Goal: Complete application form

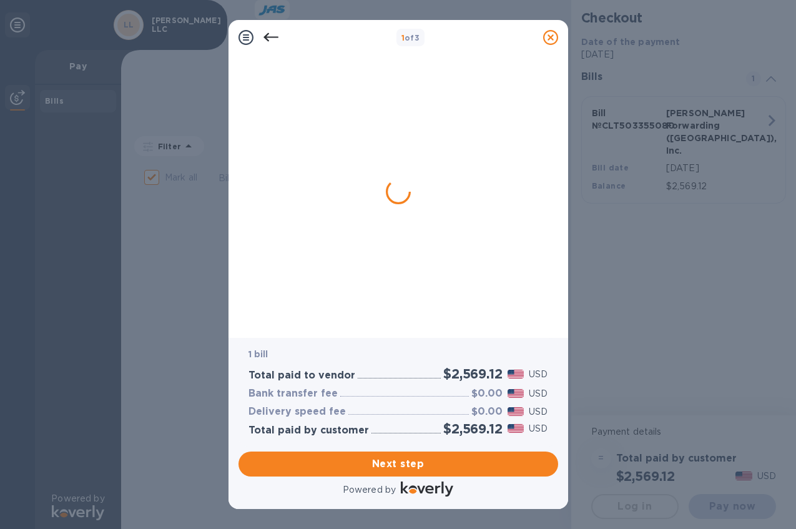
checkbox input "false"
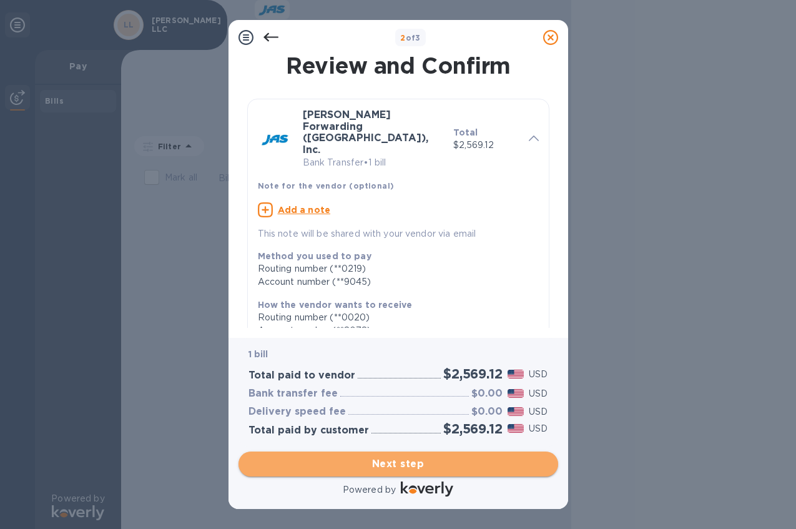
click at [466, 465] on span "Next step" at bounding box center [399, 463] width 300 height 15
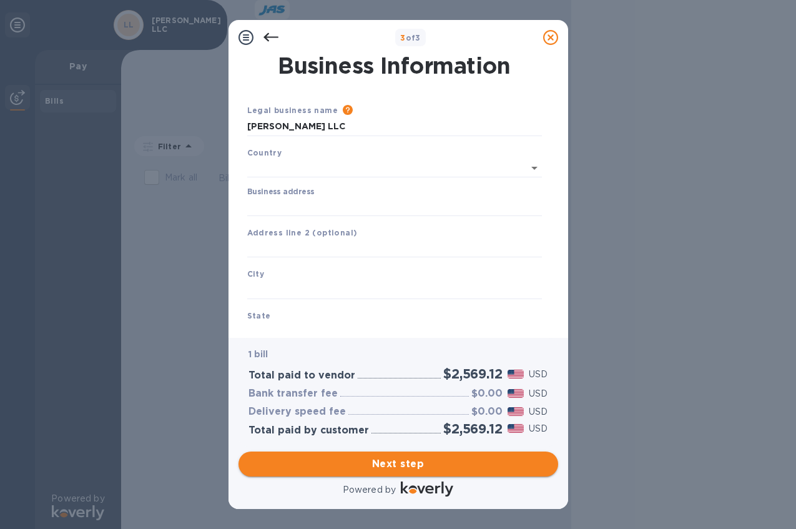
type input "[GEOGRAPHIC_DATA]"
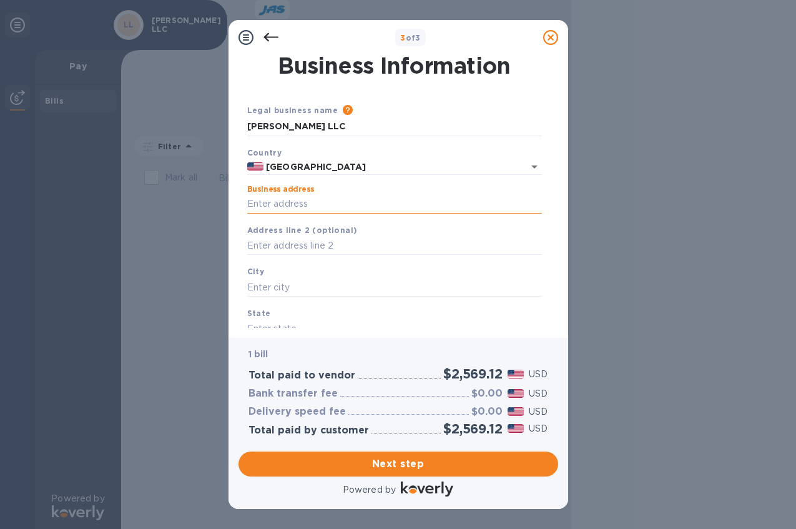
click at [304, 197] on input "Business address" at bounding box center [394, 204] width 295 height 19
type input "[STREET_ADDRESS]"
type input "Suite 100"
type input "Charlotte"
type input "NC"
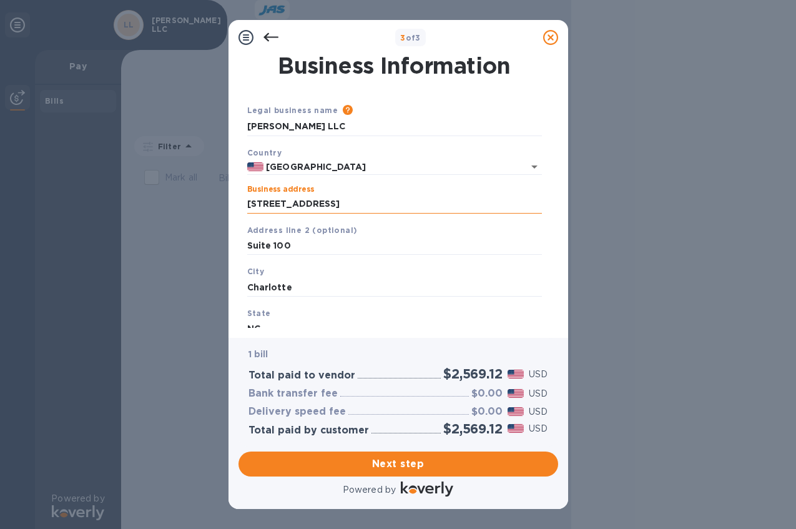
type input "28273"
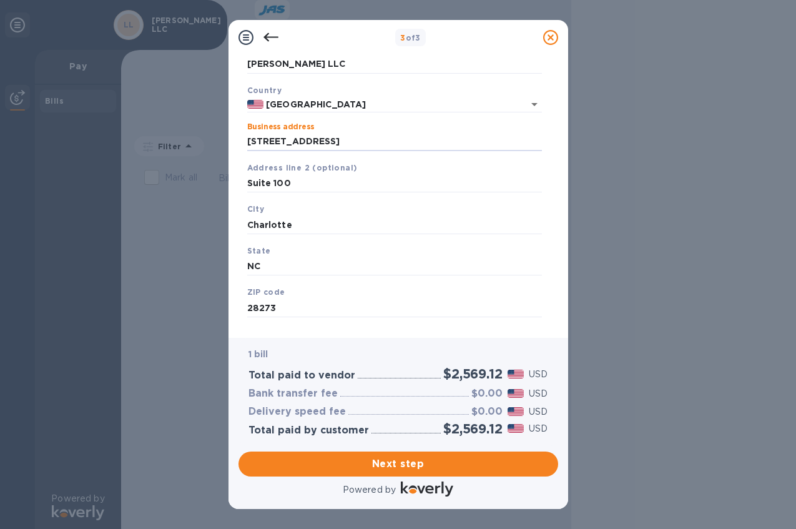
drag, startPoint x: 367, startPoint y: 143, endPoint x: 234, endPoint y: 145, distance: 133.0
click at [234, 145] on div "Business Information Legal business name Please provide the legal name that app…" at bounding box center [399, 196] width 340 height 283
type input "[STREET_ADDRESS]"
drag, startPoint x: 308, startPoint y: 184, endPoint x: 225, endPoint y: 175, distance: 83.5
click at [227, 177] on div "3 of 3 Business Information Legal business name Please provide the legal name t…" at bounding box center [398, 264] width 796 height 529
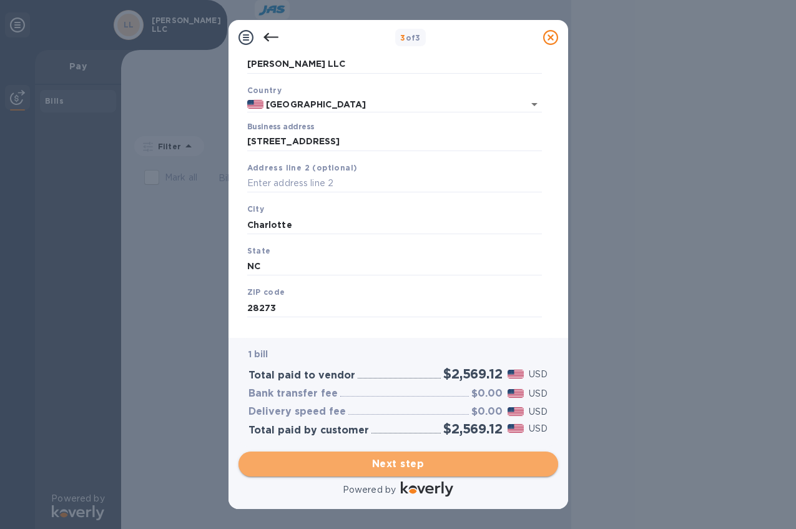
click at [409, 466] on span "Next step" at bounding box center [399, 463] width 300 height 15
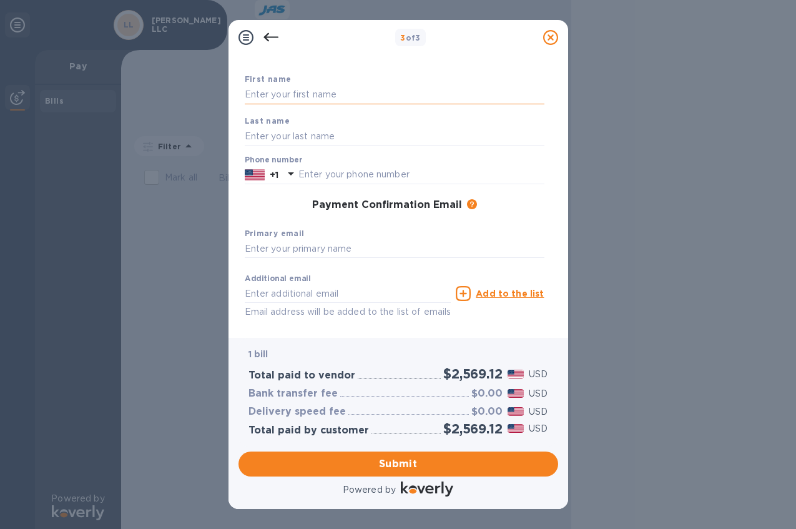
click at [321, 93] on input "text" at bounding box center [395, 95] width 300 height 19
type input "[PERSON_NAME]"
type input "7048176354"
type input "[PERSON_NAME][EMAIL_ADDRESS][PERSON_NAME][DOMAIN_NAME]"
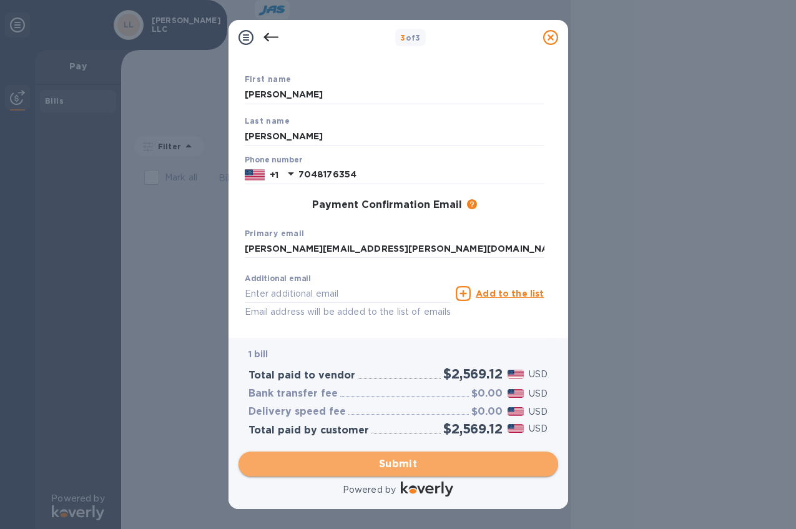
click at [423, 461] on span "Submit" at bounding box center [399, 463] width 300 height 15
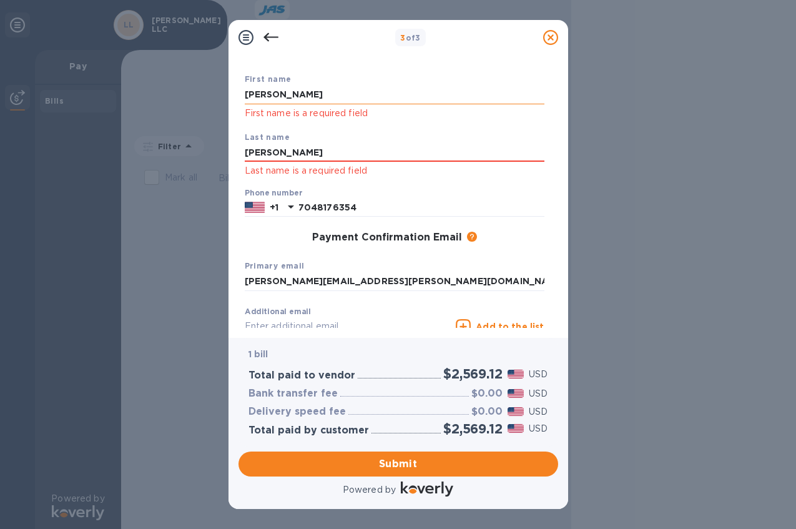
click at [293, 99] on input "[PERSON_NAME]" at bounding box center [395, 95] width 300 height 19
click at [311, 152] on input "[PERSON_NAME]" at bounding box center [395, 153] width 300 height 19
click at [392, 211] on input "7048176354" at bounding box center [421, 208] width 246 height 19
click at [380, 283] on input "[PERSON_NAME][EMAIL_ADDRESS][PERSON_NAME][DOMAIN_NAME]" at bounding box center [395, 281] width 300 height 19
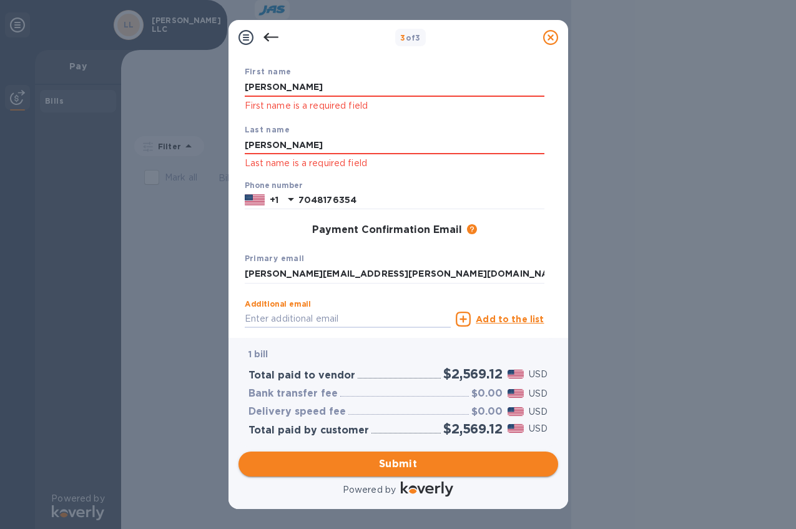
click at [425, 465] on span "Submit" at bounding box center [399, 463] width 300 height 15
drag, startPoint x: 293, startPoint y: 88, endPoint x: 222, endPoint y: 76, distance: 72.8
click at [222, 76] on div "3 of 3 Payment Contact Information First name [PERSON_NAME] First name is a req…" at bounding box center [398, 264] width 796 height 529
type input "[PERSON_NAME]"
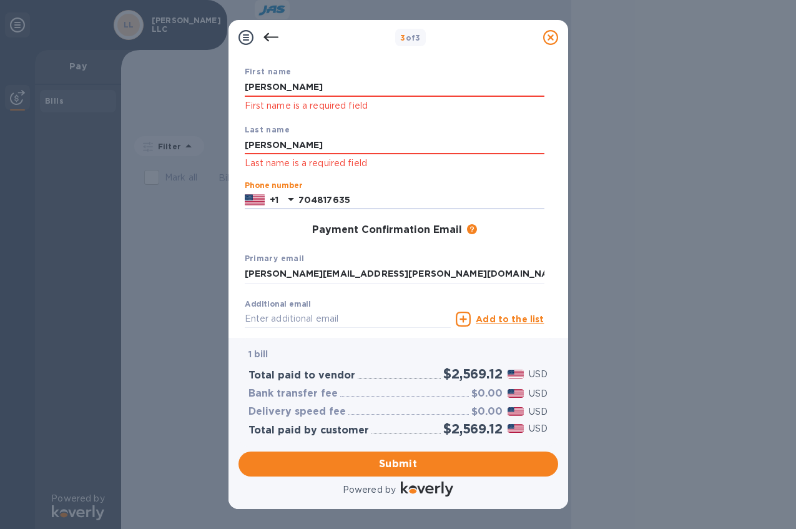
type input "7048176354"
type input "[PERSON_NAME][EMAIL_ADDRESS][PERSON_NAME][DOMAIN_NAME]"
click at [402, 461] on span "Submit" at bounding box center [399, 463] width 300 height 15
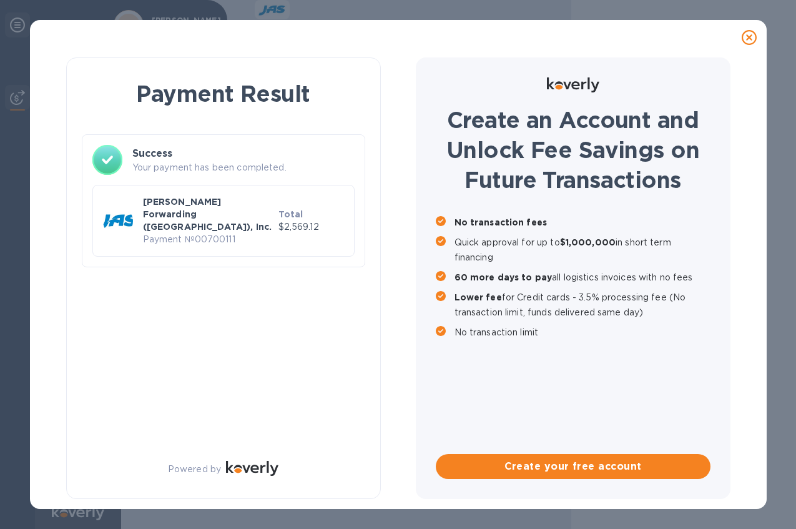
scroll to position [0, 0]
